Goal: Task Accomplishment & Management: Use online tool/utility

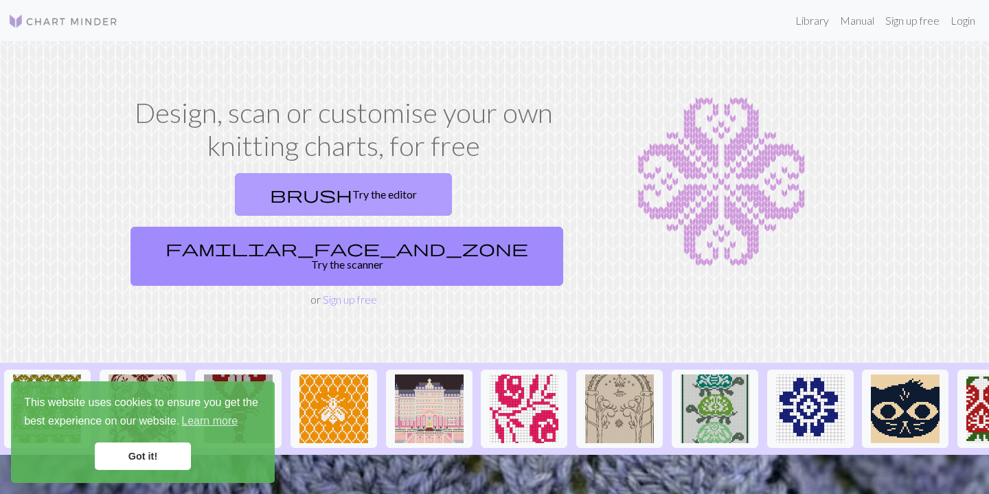
click at [262, 203] on link "brush Try the editor" at bounding box center [343, 194] width 217 height 43
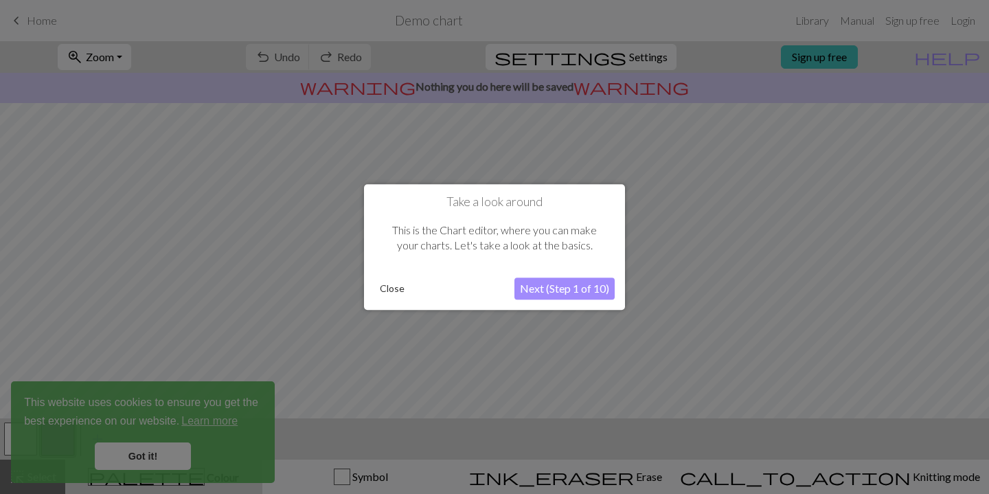
click at [546, 291] on button "Next (Step 1 of 10)" at bounding box center [564, 288] width 100 height 22
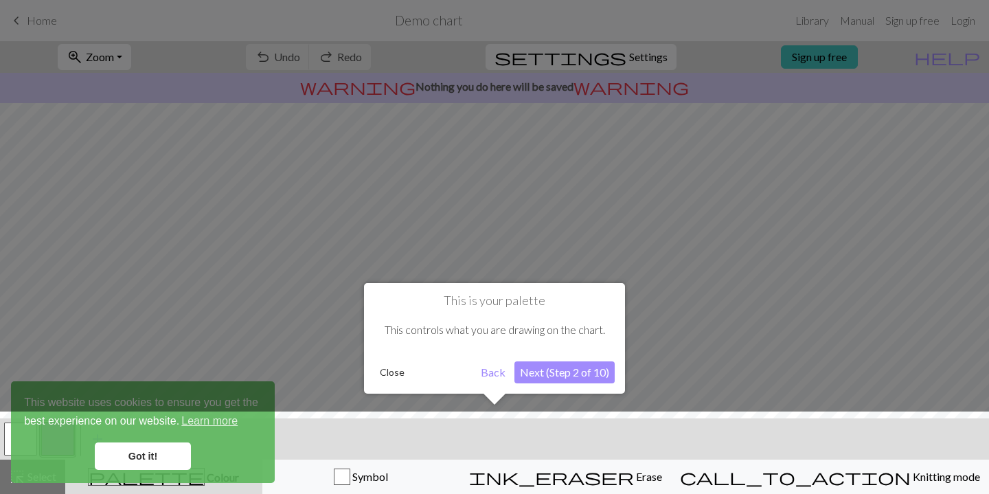
click at [545, 372] on button "Next (Step 2 of 10)" at bounding box center [564, 372] width 100 height 22
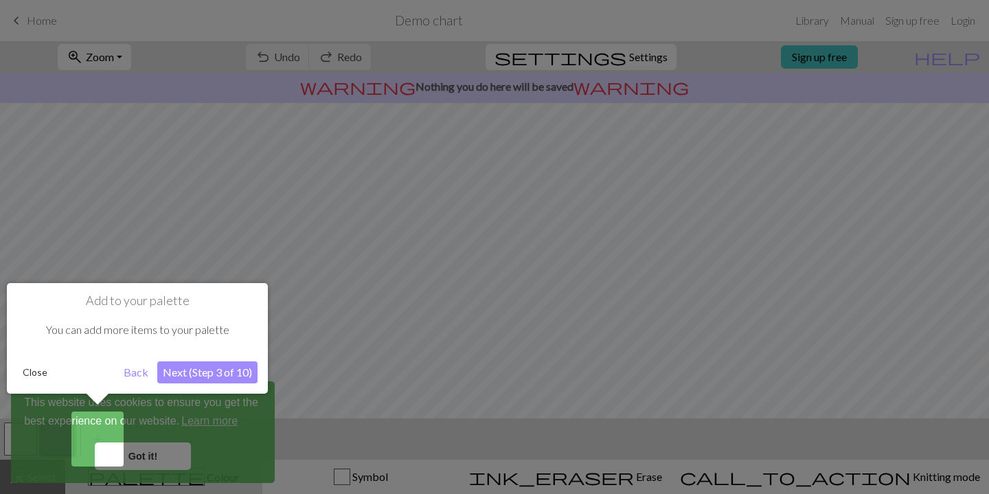
click at [214, 370] on button "Next (Step 3 of 10)" at bounding box center [207, 372] width 100 height 22
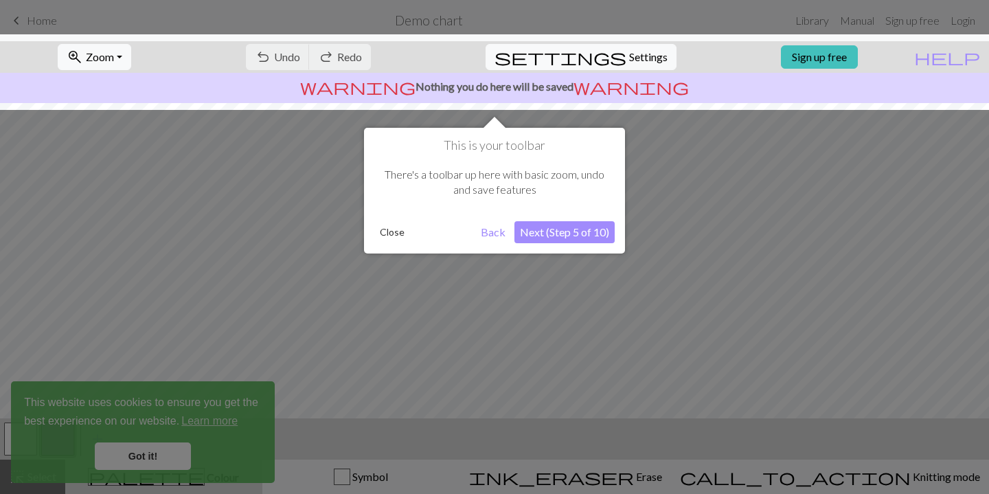
click at [536, 225] on button "Next (Step 5 of 10)" at bounding box center [564, 232] width 100 height 22
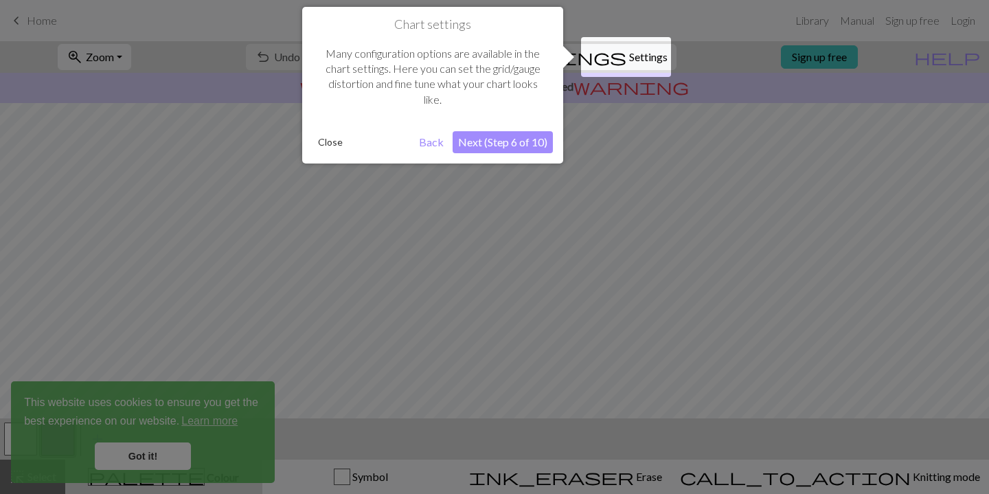
click at [327, 144] on button "Close" at bounding box center [331, 142] width 36 height 21
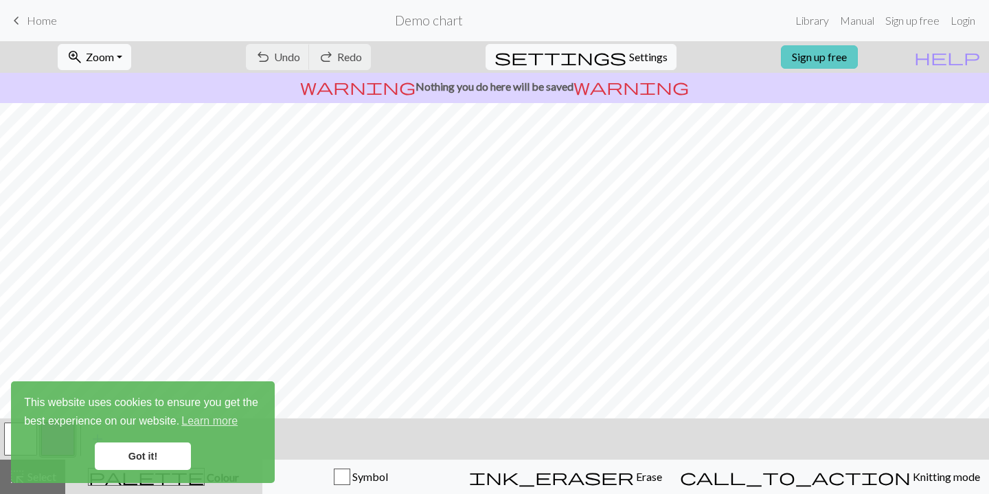
click at [835, 65] on link "Sign up free" at bounding box center [819, 56] width 77 height 23
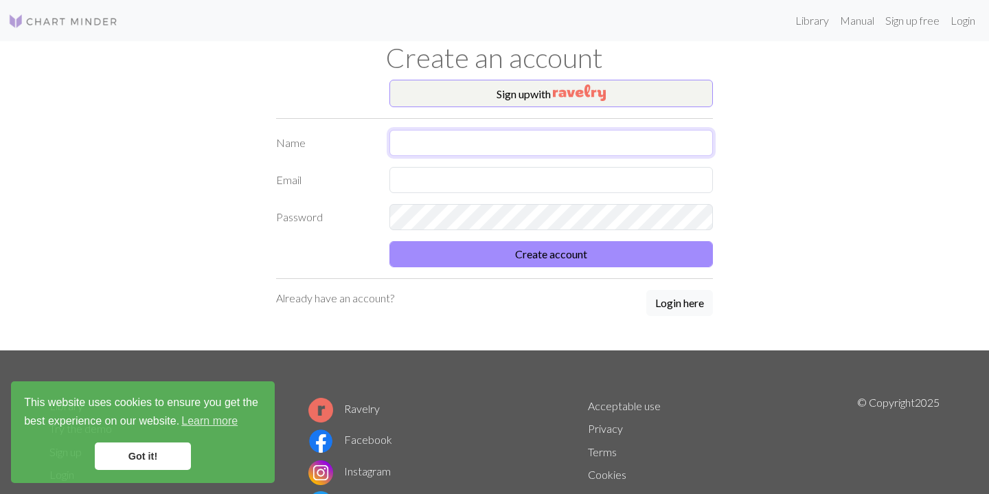
click at [532, 133] on input "text" at bounding box center [550, 143] width 323 height 26
click at [538, 104] on button "Sign up with" at bounding box center [550, 93] width 323 height 27
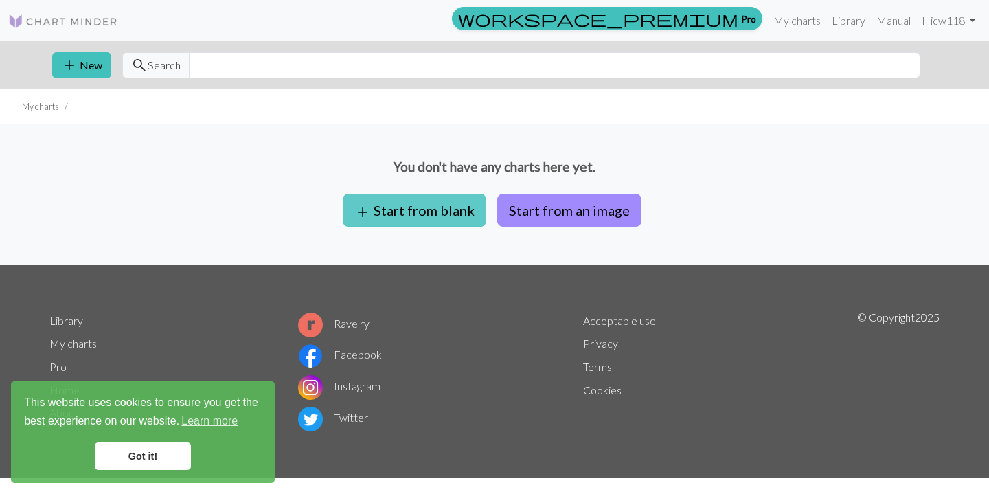
click at [462, 213] on button "add Start from blank" at bounding box center [415, 210] width 144 height 33
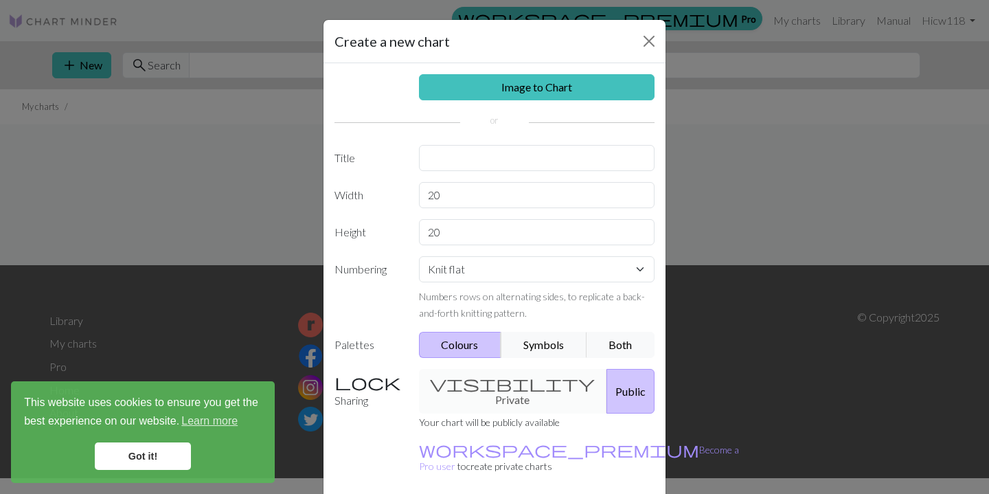
click at [160, 453] on link "Got it!" at bounding box center [143, 455] width 96 height 27
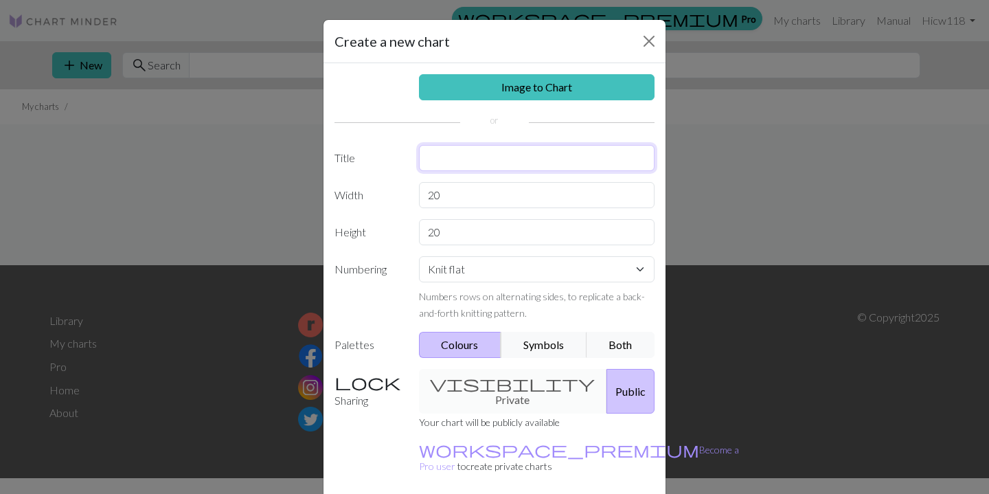
click at [514, 165] on input "text" at bounding box center [537, 158] width 236 height 26
type input "f"
type input "뜨"
type input "도안"
drag, startPoint x: 511, startPoint y: 189, endPoint x: 395, endPoint y: 185, distance: 116.1
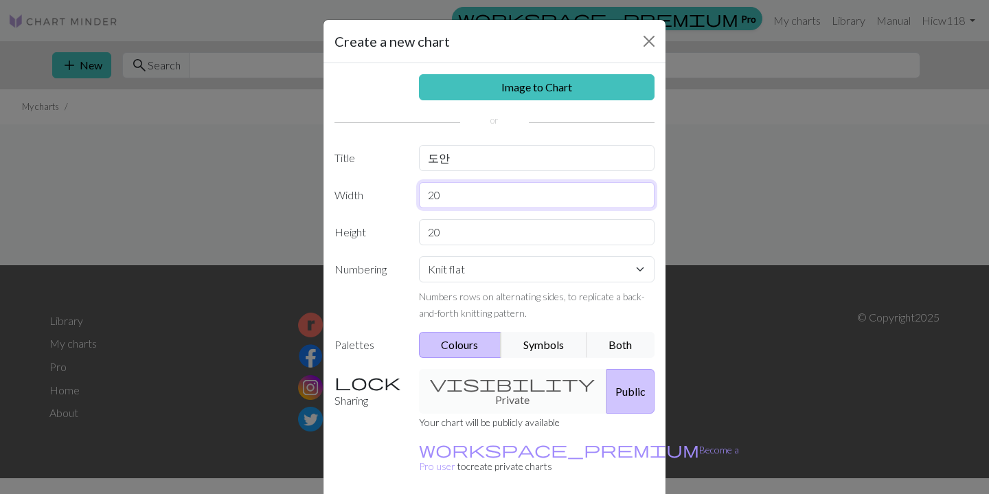
click at [395, 185] on div "Width 20" at bounding box center [494, 195] width 337 height 26
type input "50"
type input "30"
click at [495, 273] on select "Knit flat Knit in the round Lace knitting Cross stitch" at bounding box center [537, 269] width 236 height 26
click at [535, 348] on button "Symbols" at bounding box center [544, 345] width 87 height 26
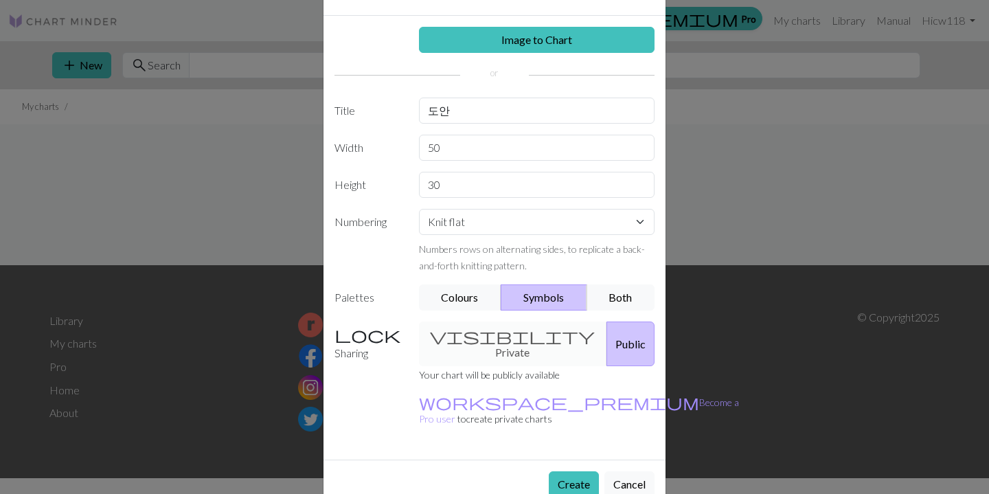
scroll to position [48, 0]
click at [530, 344] on div "visibility Private Public" at bounding box center [537, 343] width 253 height 45
click at [521, 337] on div "visibility Private Public" at bounding box center [537, 343] width 253 height 45
click at [481, 337] on div "visibility Private Public" at bounding box center [537, 343] width 253 height 45
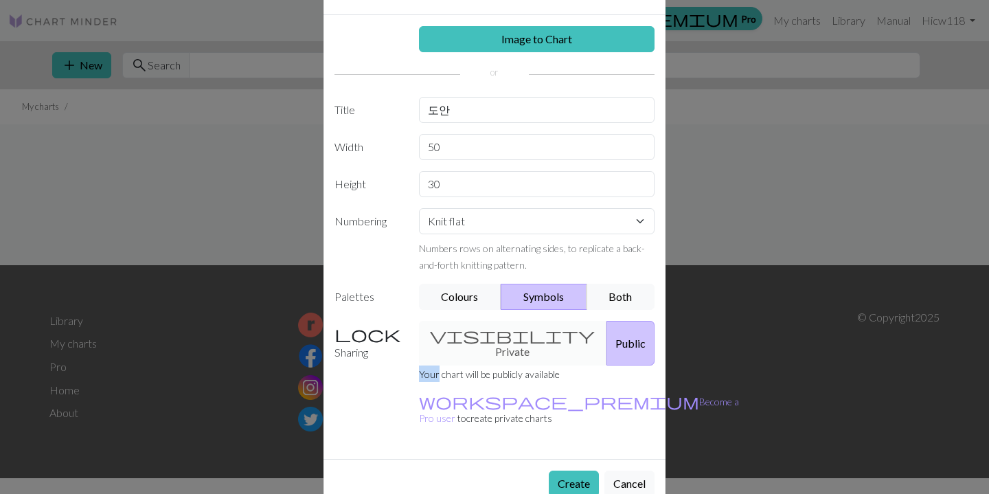
click at [515, 368] on small "Your chart will be publicly available" at bounding box center [489, 374] width 141 height 12
click at [568, 470] on button "Create" at bounding box center [574, 483] width 50 height 26
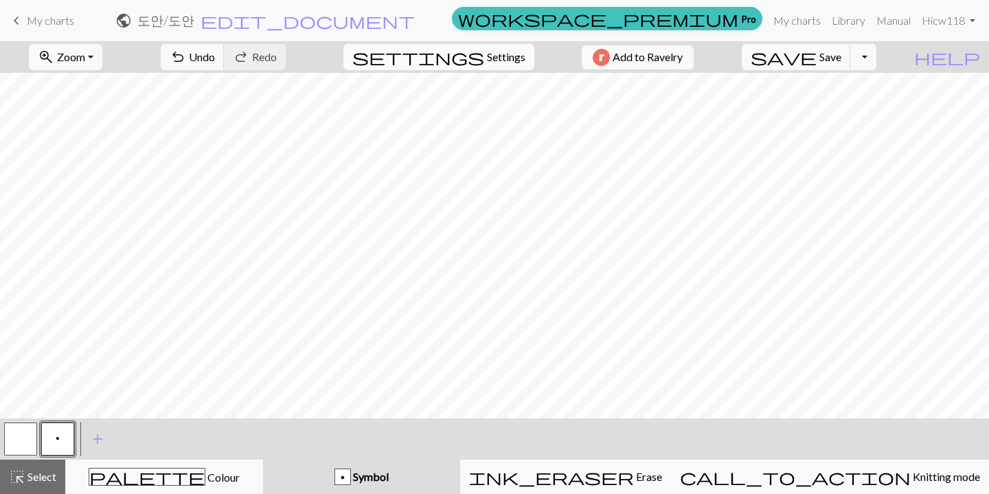
click at [469, 52] on span "settings" at bounding box center [418, 56] width 132 height 19
select select "aran"
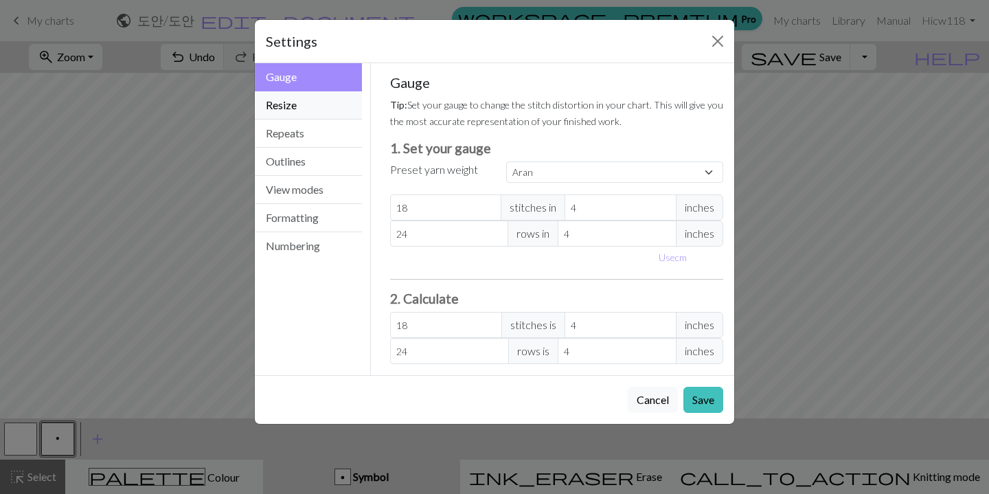
click at [334, 103] on button "Resize" at bounding box center [308, 105] width 107 height 28
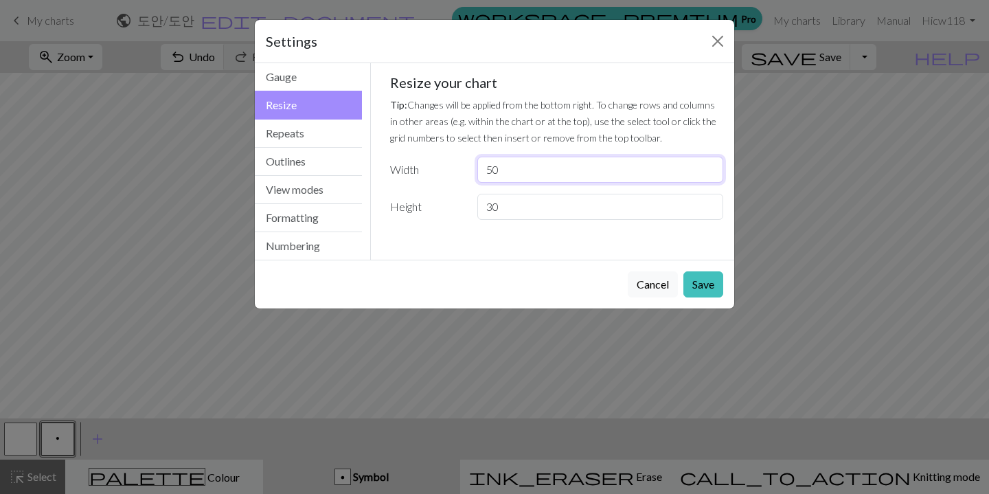
drag, startPoint x: 540, startPoint y: 170, endPoint x: 470, endPoint y: 168, distance: 70.1
click at [470, 169] on div "50" at bounding box center [600, 170] width 262 height 26
type input "25"
drag, startPoint x: 534, startPoint y: 207, endPoint x: 473, endPoint y: 207, distance: 60.4
click at [473, 207] on div "30" at bounding box center [600, 207] width 262 height 26
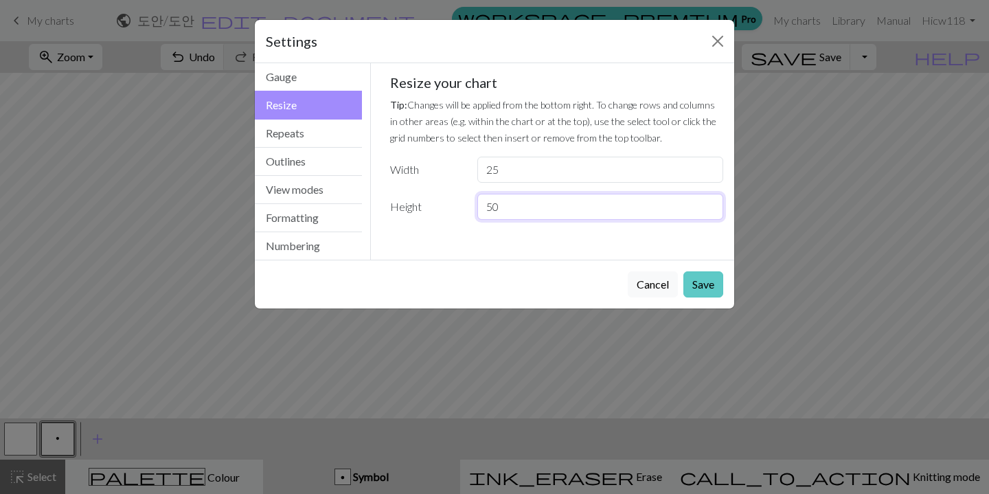
type input "50"
click at [699, 281] on button "Save" at bounding box center [703, 284] width 40 height 26
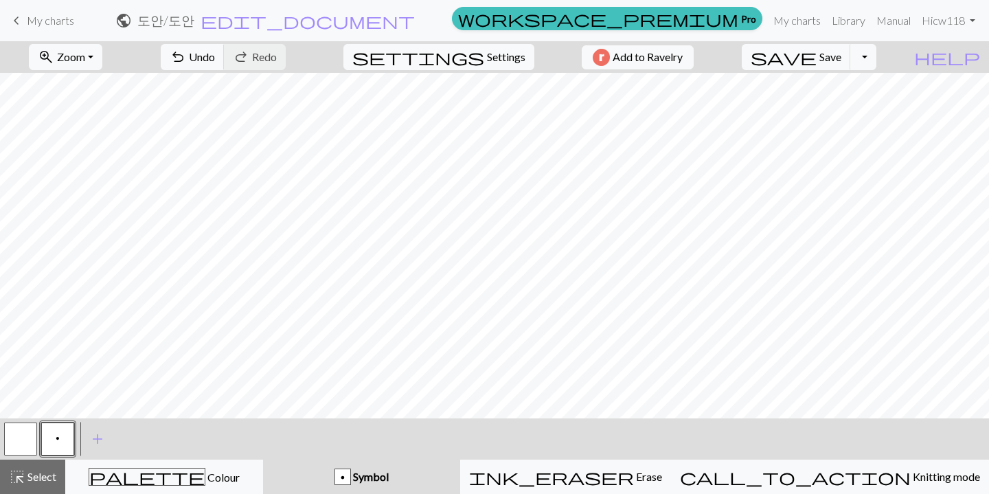
scroll to position [403, 0]
click at [93, 442] on span "add" at bounding box center [97, 438] width 16 height 19
click at [100, 442] on button "button" at bounding box center [94, 438] width 33 height 33
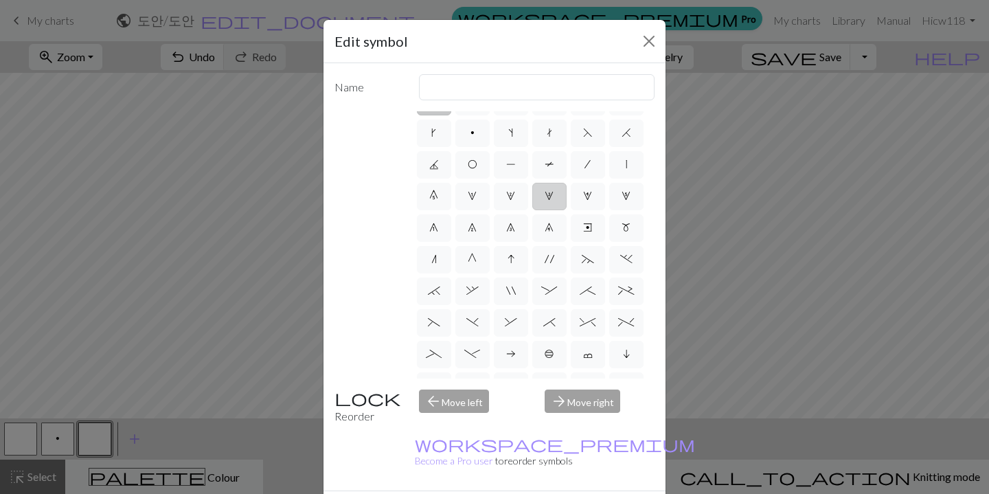
scroll to position [62, 0]
click at [440, 322] on span "_" at bounding box center [434, 317] width 16 height 11
click at [435, 371] on input "_" at bounding box center [430, 375] width 9 height 9
radio input "true"
type input "Left part of left 4+ cable"
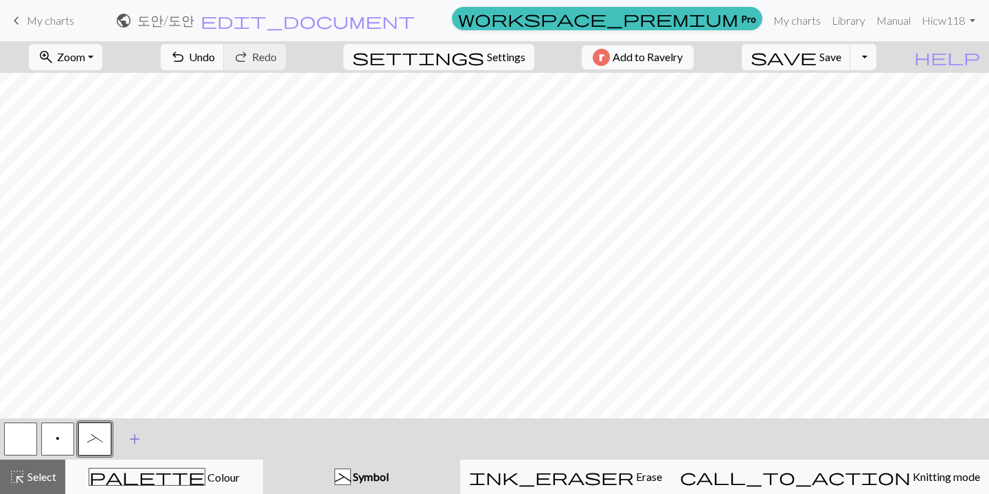
click at [136, 433] on span "add" at bounding box center [134, 438] width 16 height 19
click at [120, 442] on button "button" at bounding box center [131, 438] width 33 height 33
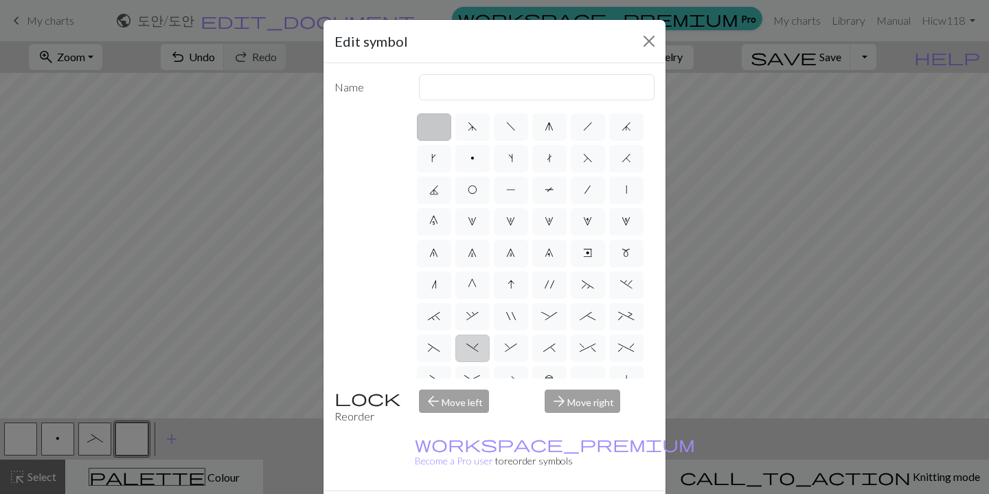
click at [462, 348] on label ")" at bounding box center [472, 347] width 34 height 27
click at [466, 348] on input ")" at bounding box center [470, 343] width 9 height 9
radio input "true"
type input "right part of left 3+ stitch cable, wyif"
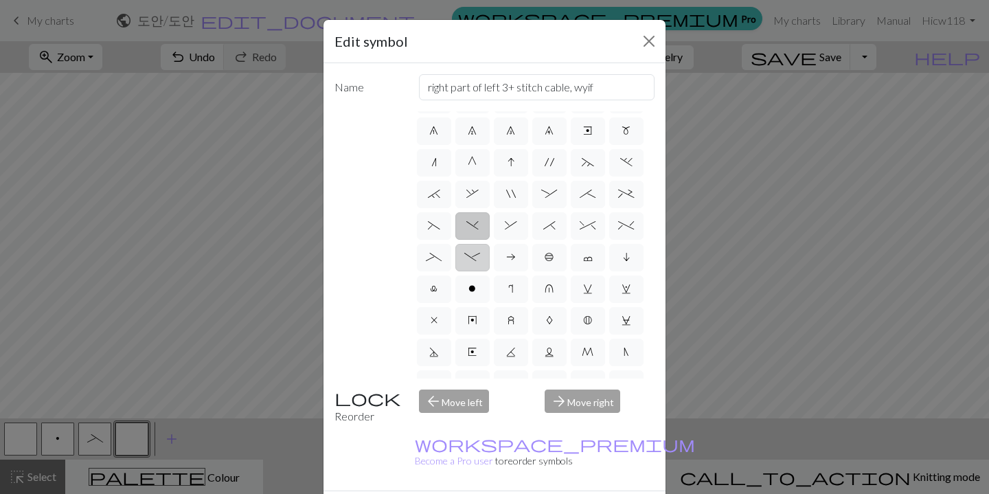
click at [477, 261] on span "-" at bounding box center [472, 256] width 16 height 11
click at [473, 371] on input "-" at bounding box center [468, 375] width 9 height 9
radio input "true"
type input "Right part of left 4+ cable"
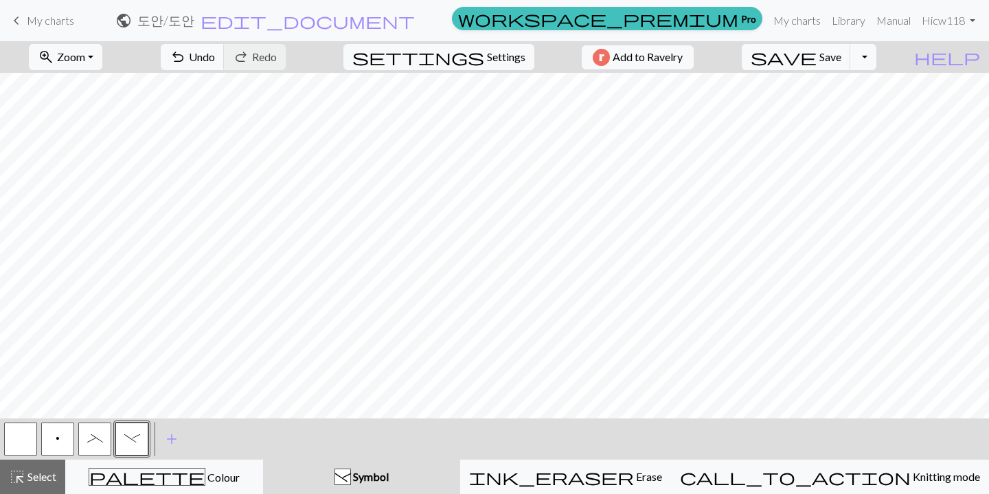
click at [98, 445] on button "_" at bounding box center [94, 438] width 33 height 33
click at [170, 440] on span "add" at bounding box center [171, 438] width 16 height 19
click at [163, 440] on button "button" at bounding box center [168, 438] width 33 height 33
click at [164, 440] on button "button" at bounding box center [168, 438] width 33 height 33
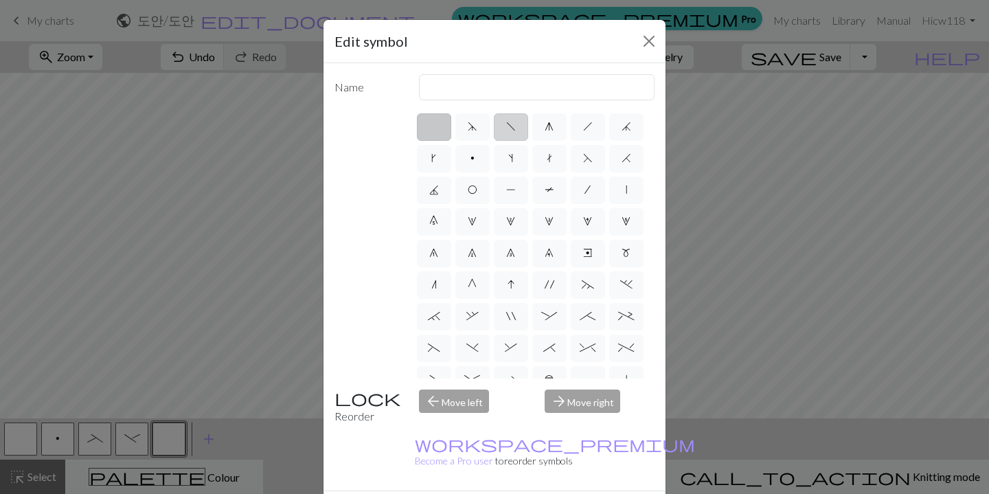
click at [520, 124] on label "f" at bounding box center [511, 126] width 34 height 27
click at [515, 124] on input "f" at bounding box center [510, 122] width 9 height 9
radio input "true"
type input "left leaning decrease"
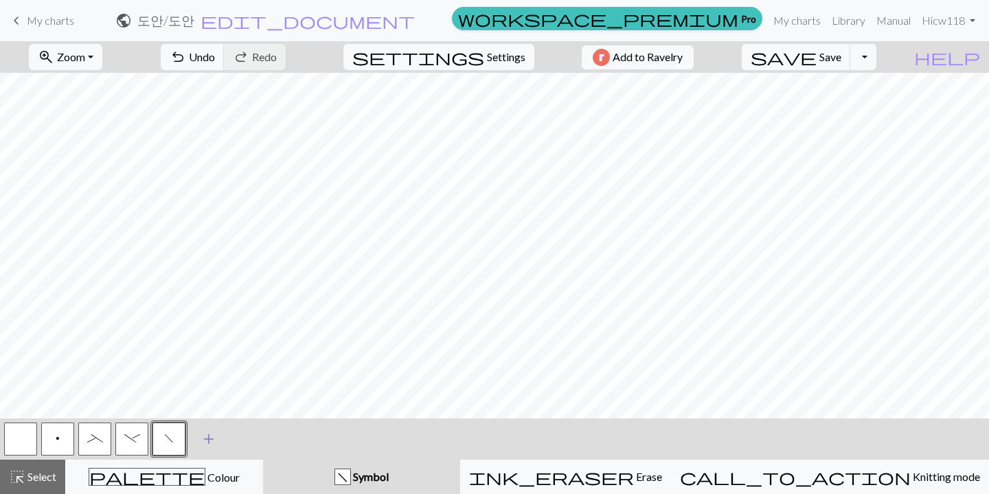
click at [198, 440] on button "add Add a symbol" at bounding box center [209, 439] width 34 height 34
click at [205, 433] on button "button" at bounding box center [206, 438] width 33 height 33
click at [205, 438] on button "button" at bounding box center [206, 438] width 33 height 33
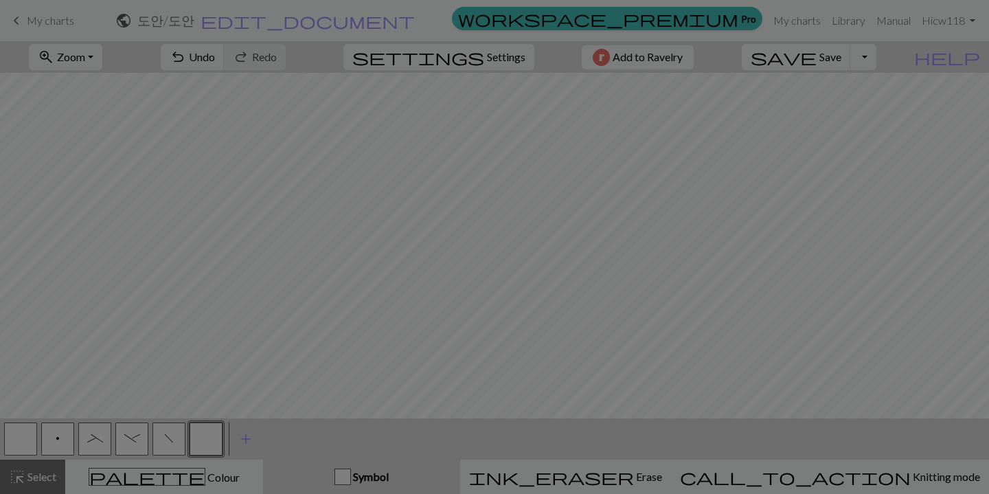
click at [205, 438] on div "Edit symbol Name d f g h j k p s t F H J O P T / | 0 1 2 3 4 5 6 7 8 9 e m n G …" at bounding box center [494, 247] width 989 height 494
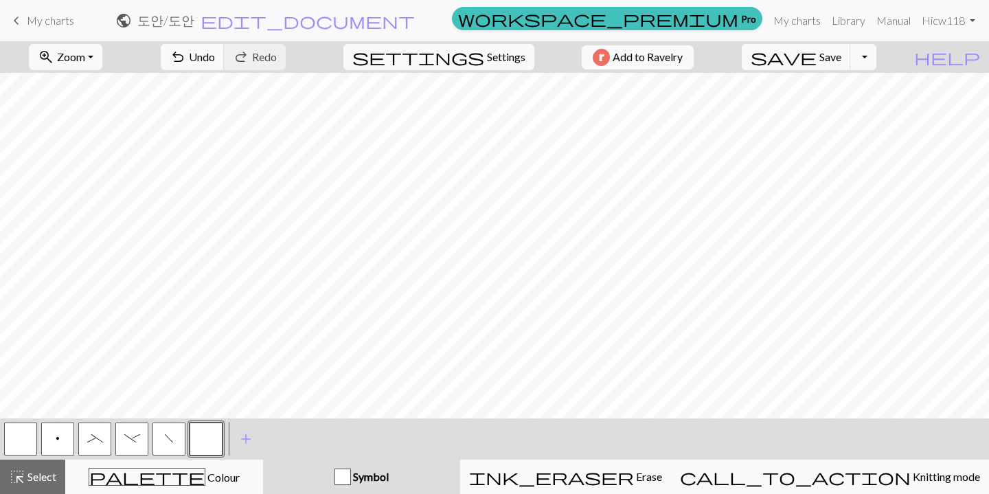
click at [205, 438] on button "button" at bounding box center [206, 438] width 33 height 33
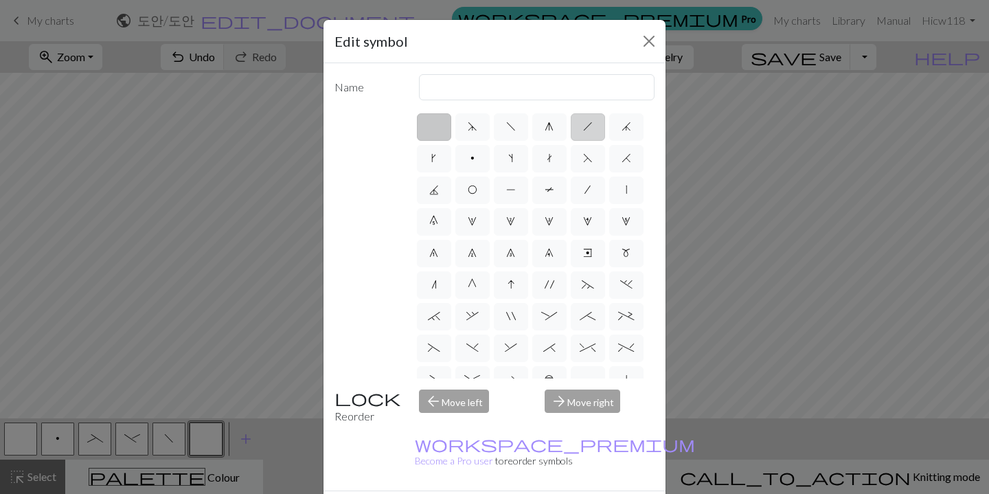
click at [583, 132] on span "h" at bounding box center [588, 126] width 10 height 11
click at [583, 127] on input "h" at bounding box center [587, 122] width 9 height 9
radio input "true"
type input "right leaning decrease"
click at [583, 132] on span "h" at bounding box center [588, 126] width 10 height 11
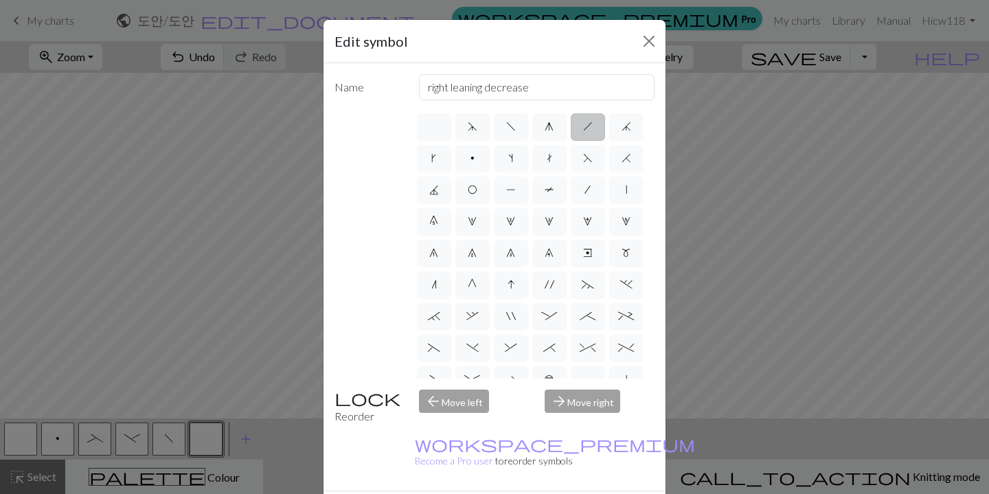
click at [583, 127] on input "h" at bounding box center [587, 122] width 9 height 9
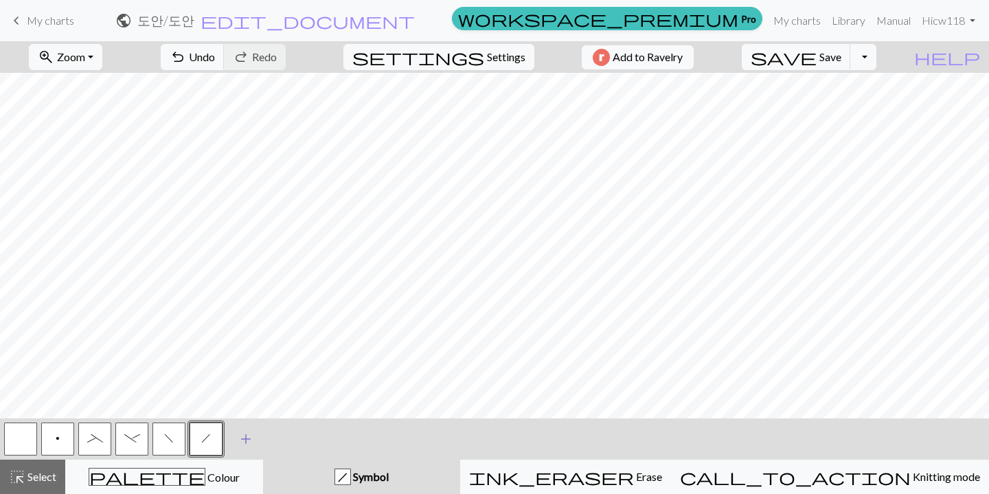
click at [252, 439] on span "add" at bounding box center [246, 438] width 16 height 19
click at [247, 429] on button "button" at bounding box center [243, 438] width 33 height 33
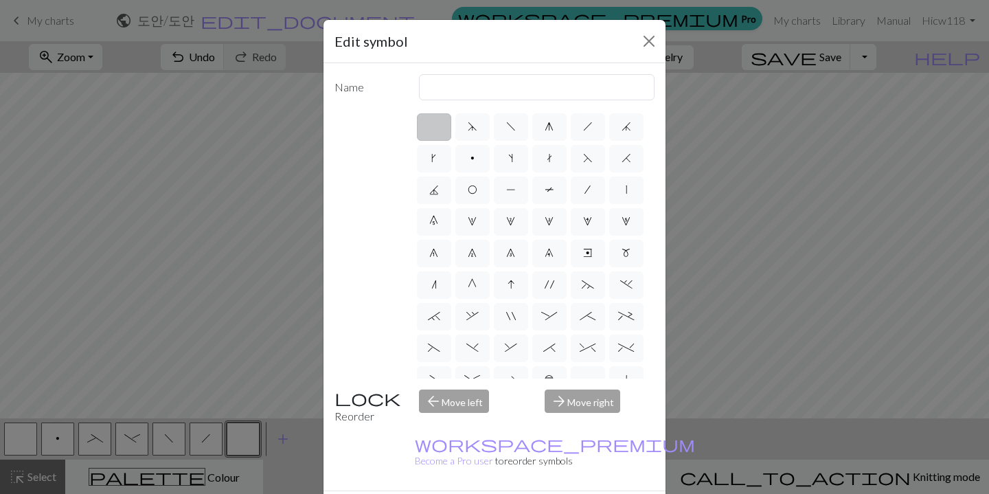
click at [569, 406] on div "arrow_forward Move right" at bounding box center [599, 406] width 126 height 35
click at [575, 393] on div "arrow_forward Move right" at bounding box center [599, 406] width 126 height 35
click at [550, 404] on div "arrow_forward Move right" at bounding box center [599, 406] width 126 height 35
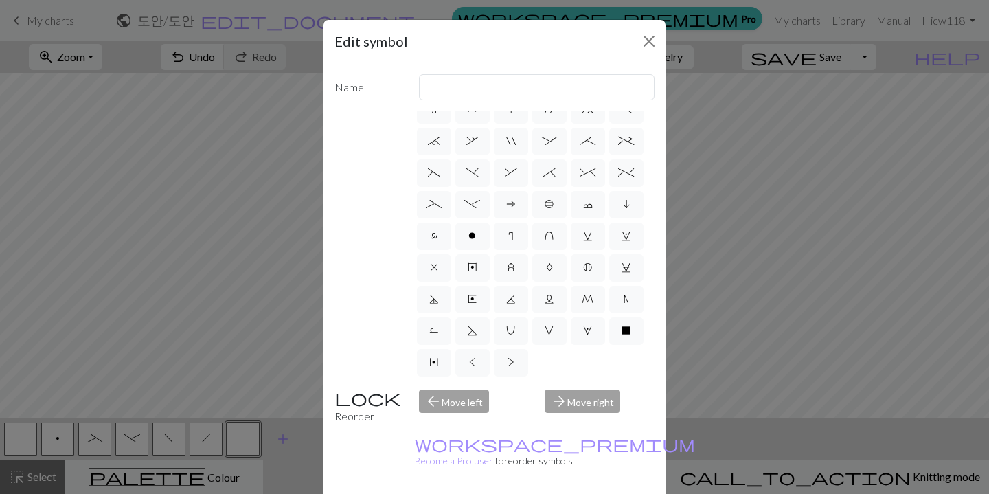
scroll to position [44, 0]
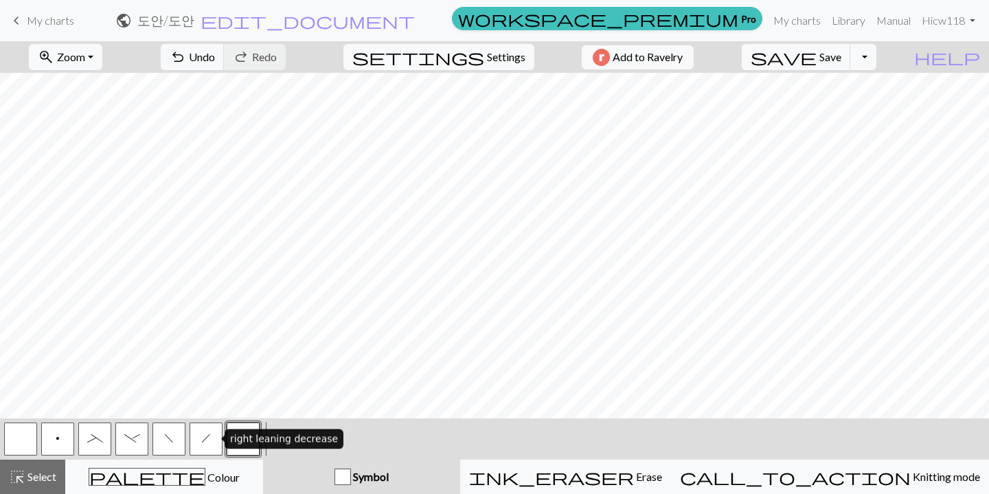
click at [202, 438] on span "h" at bounding box center [206, 438] width 10 height 11
click at [156, 447] on button "f" at bounding box center [168, 438] width 33 height 33
click at [172, 440] on span "f" at bounding box center [169, 438] width 10 height 11
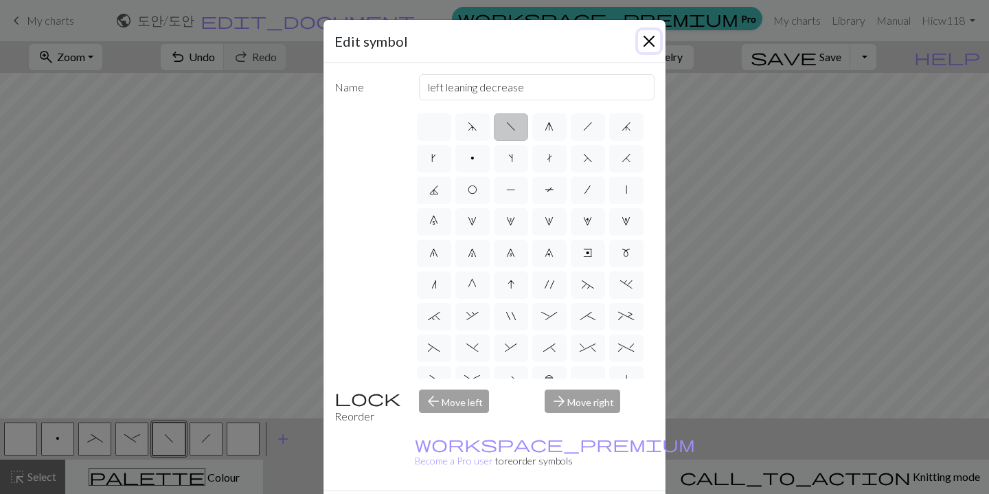
click at [644, 41] on button "Close" at bounding box center [649, 41] width 22 height 22
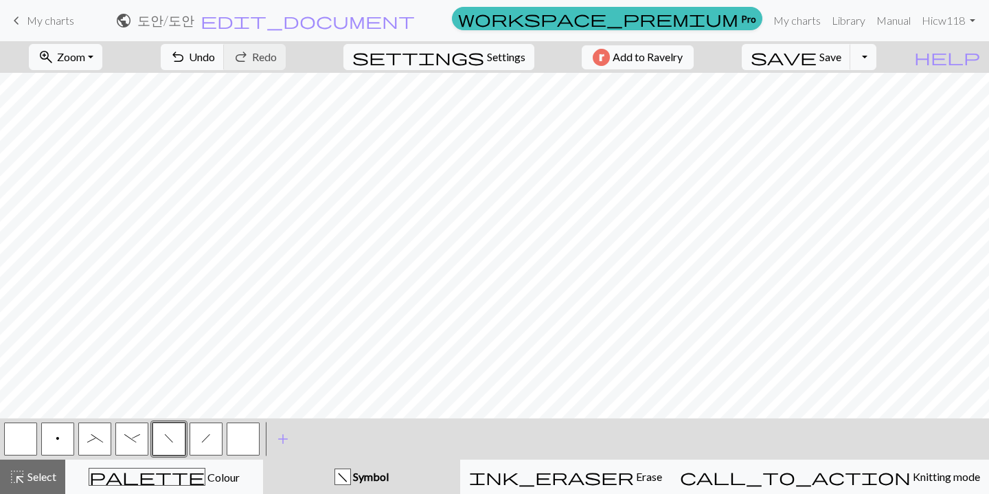
click at [61, 448] on button "p" at bounding box center [57, 438] width 33 height 33
click at [170, 446] on button "f" at bounding box center [168, 438] width 33 height 33
click at [197, 435] on button "h" at bounding box center [206, 438] width 33 height 33
click at [177, 439] on button "f" at bounding box center [168, 438] width 33 height 33
click at [209, 438] on span "h" at bounding box center [206, 438] width 10 height 11
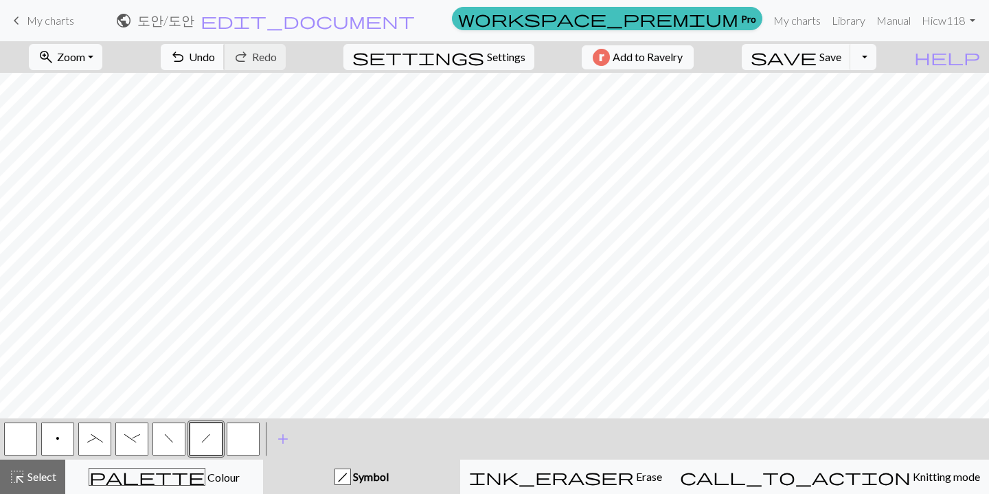
click at [215, 61] on span "Undo" at bounding box center [202, 56] width 26 height 13
click at [186, 435] on div "f" at bounding box center [168, 438] width 37 height 37
click at [175, 435] on button "f" at bounding box center [168, 438] width 33 height 33
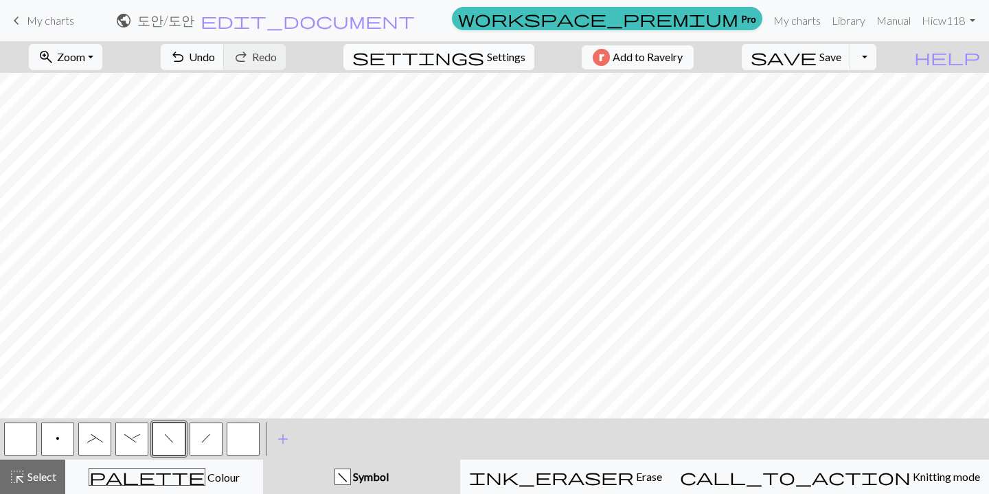
click at [513, 61] on span "Settings" at bounding box center [506, 57] width 38 height 16
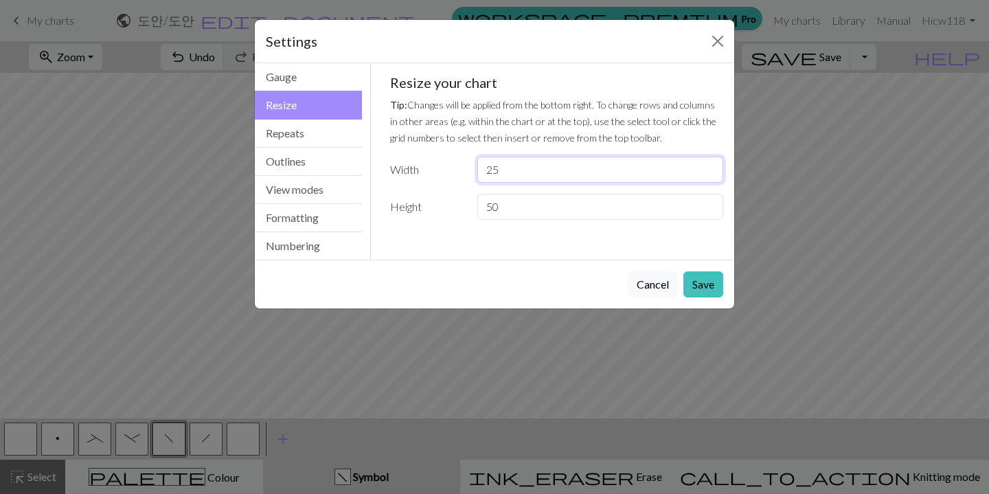
click at [516, 166] on input "25" at bounding box center [600, 170] width 246 height 26
type input "22"
click at [657, 286] on button "Cancel" at bounding box center [653, 284] width 50 height 26
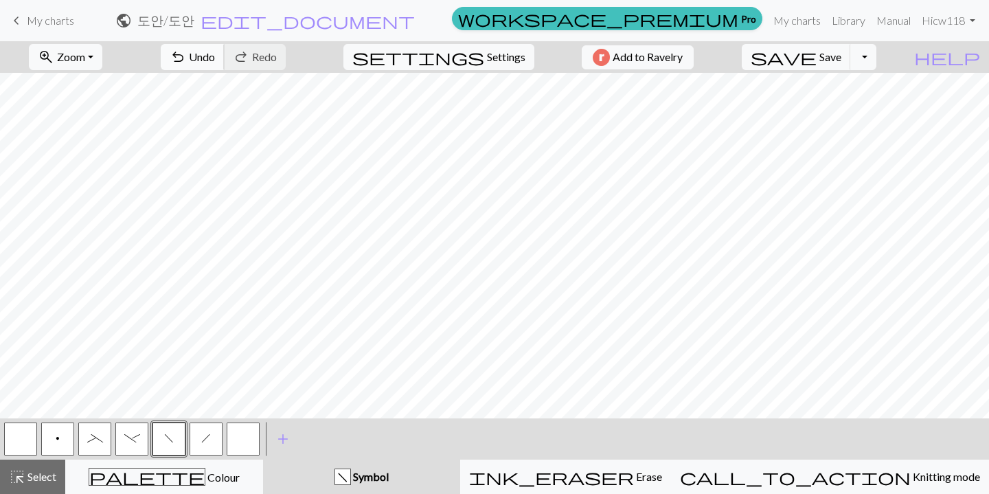
click at [215, 60] on span "Undo" at bounding box center [202, 56] width 26 height 13
click at [201, 438] on span "h" at bounding box center [206, 438] width 10 height 11
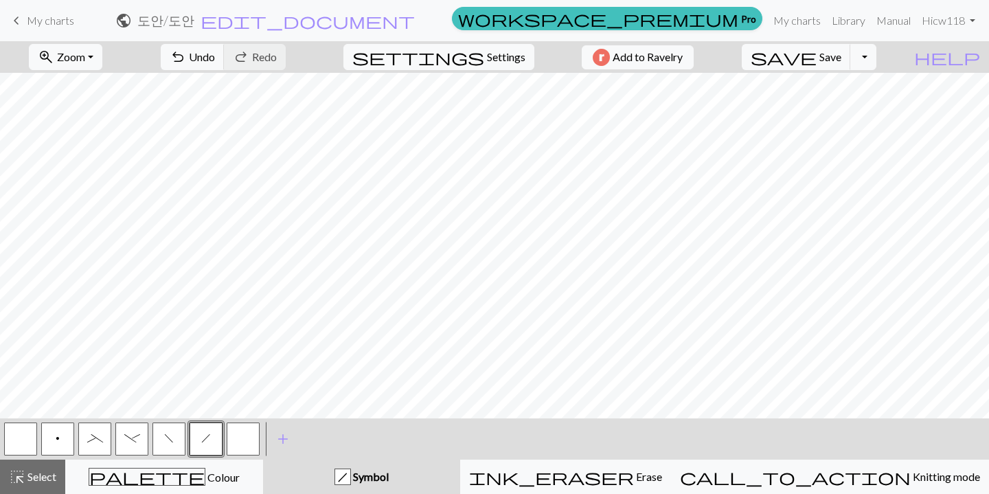
click at [177, 428] on button "f" at bounding box center [168, 438] width 33 height 33
click at [9, 474] on span "highlight_alt" at bounding box center [17, 476] width 16 height 19
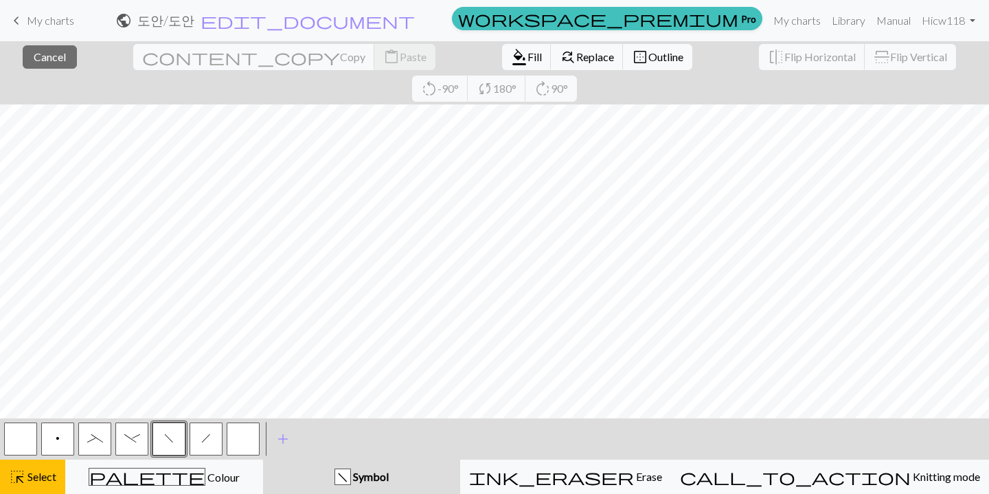
click at [168, 445] on button "f" at bounding box center [168, 438] width 33 height 33
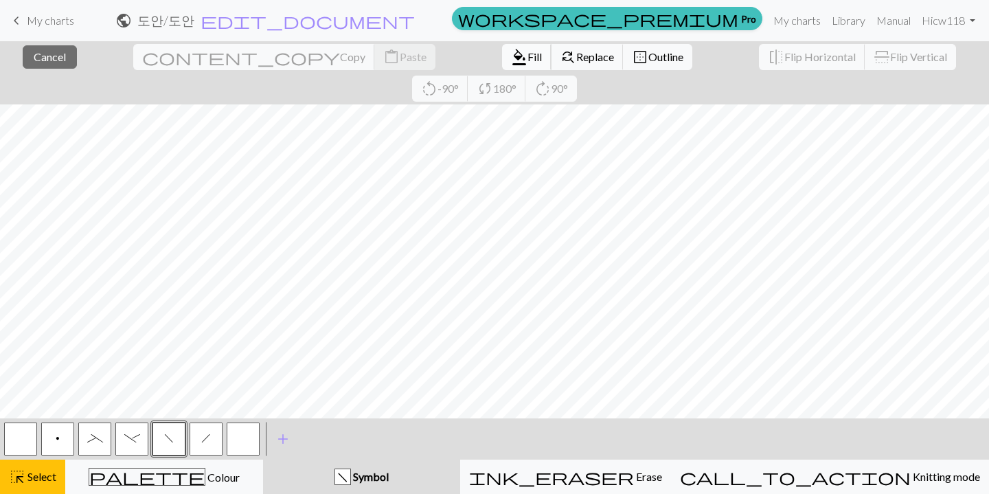
click at [527, 57] on span "Fill" at bounding box center [534, 56] width 14 height 13
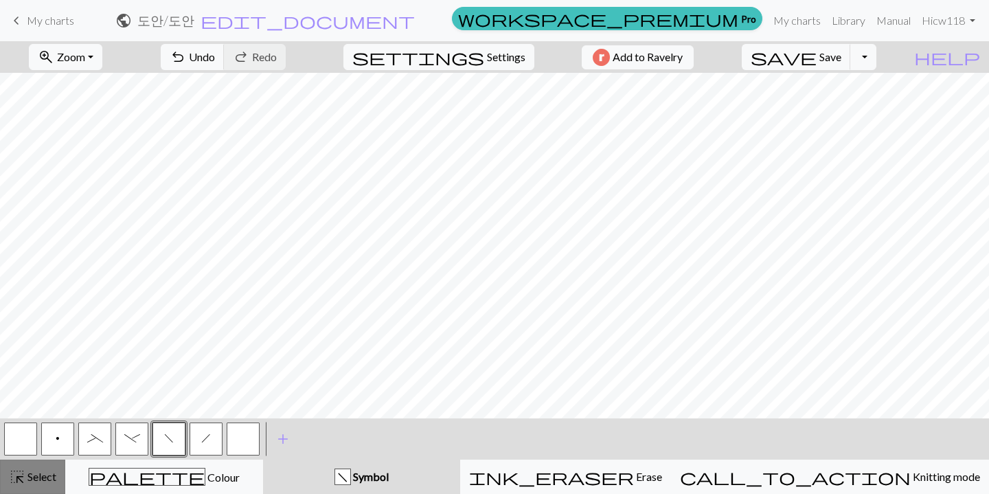
click at [35, 477] on span "Select" at bounding box center [40, 476] width 31 height 13
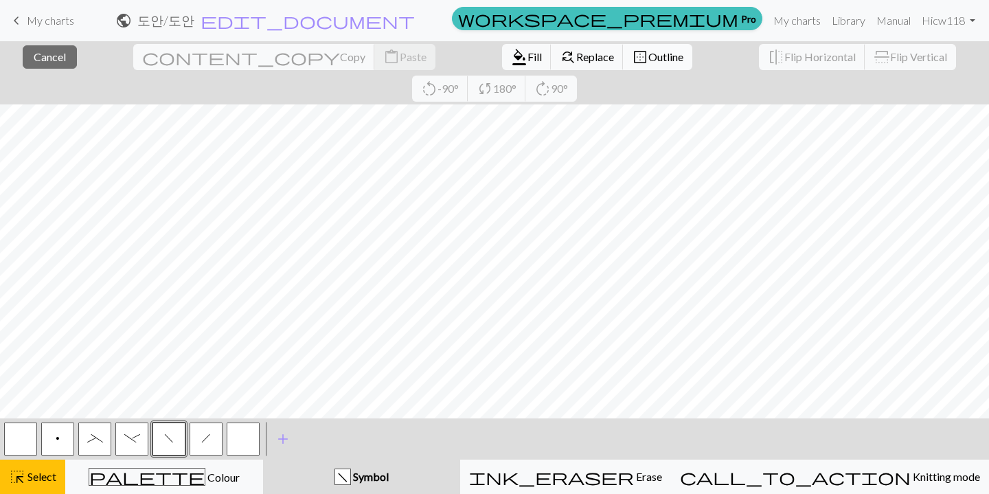
click at [648, 57] on span "Outline" at bounding box center [665, 56] width 35 height 13
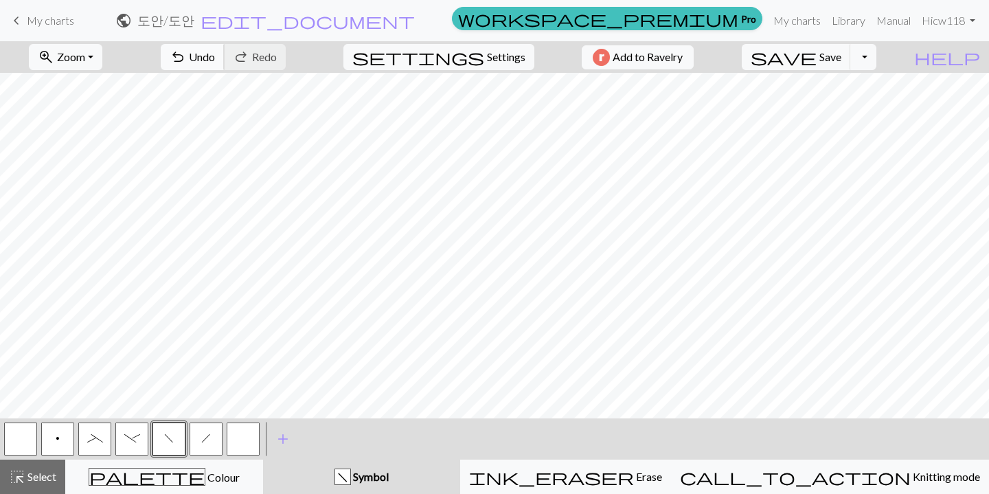
click at [215, 50] on span "Undo" at bounding box center [202, 56] width 26 height 13
